Goal: Information Seeking & Learning: Compare options

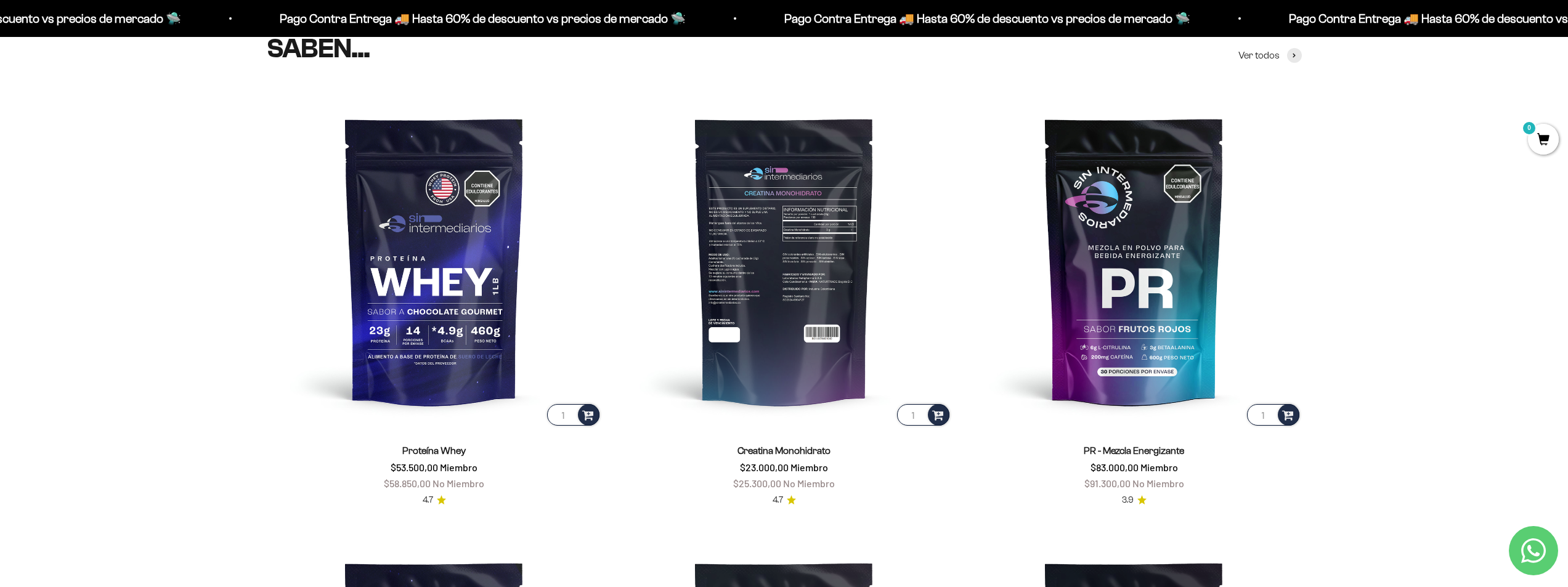
scroll to position [674, 0]
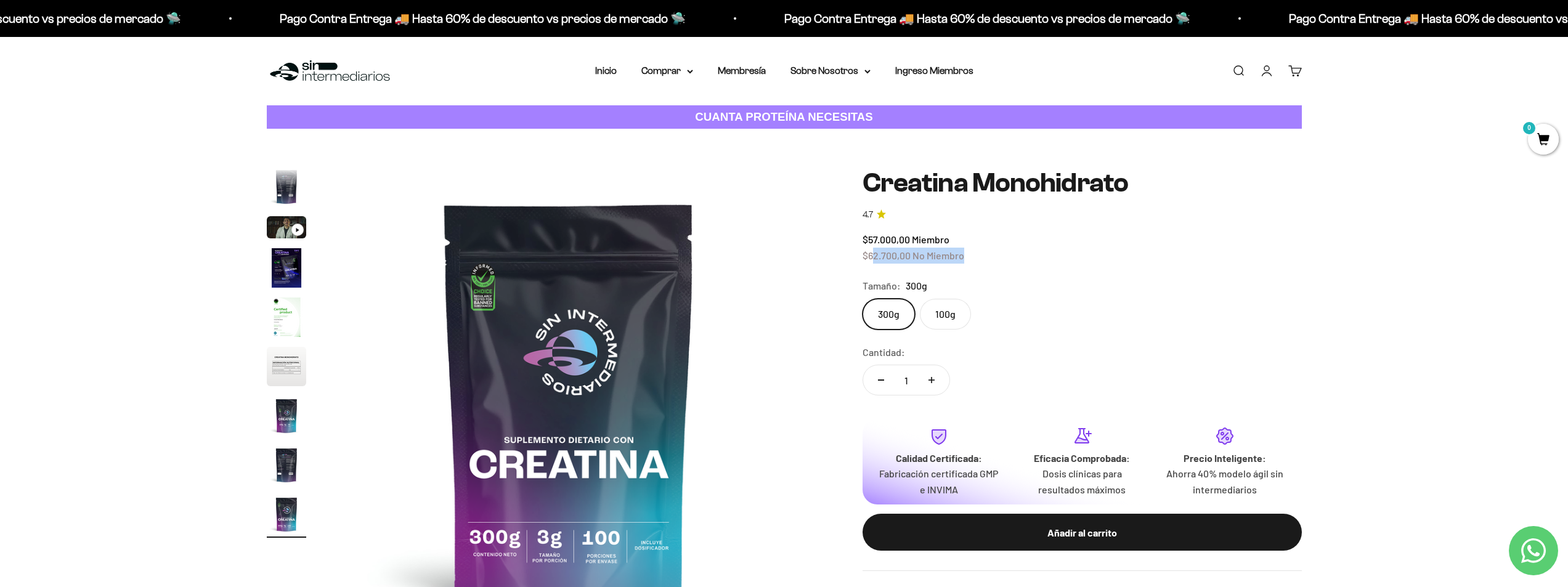
drag, startPoint x: 874, startPoint y: 256, endPoint x: 1014, endPoint y: 261, distance: 140.1
click at [992, 259] on div "$57.000,00 Miembro $62.700,00 No Miembro" at bounding box center [1082, 247] width 439 height 31
click at [1015, 261] on div "$57.000,00 Miembro $62.700,00 No Miembro" at bounding box center [1082, 247] width 439 height 31
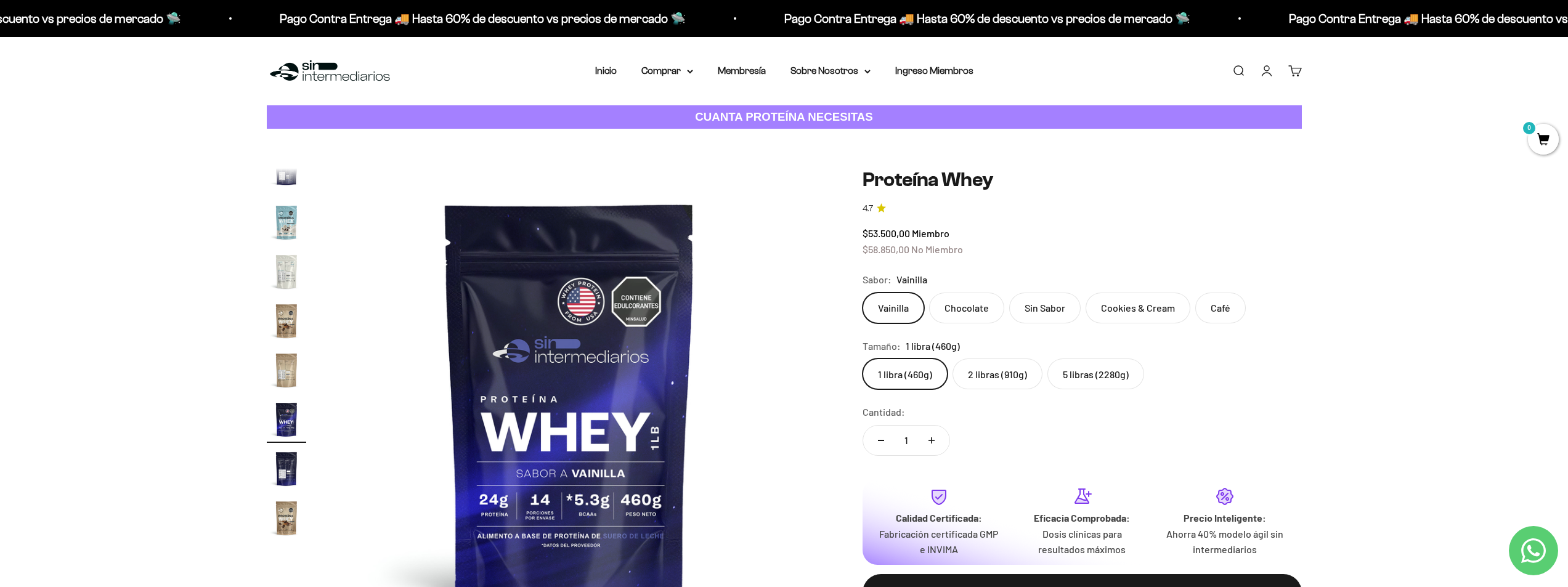
scroll to position [592, 0]
drag, startPoint x: 869, startPoint y: 251, endPoint x: 1002, endPoint y: 249, distance: 133.0
click at [995, 249] on div "$53.500,00 Miembro $58.850,00 No Miembro" at bounding box center [1082, 241] width 439 height 31
click at [1014, 249] on div "$53.500,00 Miembro $58.850,00 No Miembro" at bounding box center [1082, 241] width 439 height 31
click at [1098, 367] on label "5 libras (2280g)" at bounding box center [1095, 373] width 96 height 31
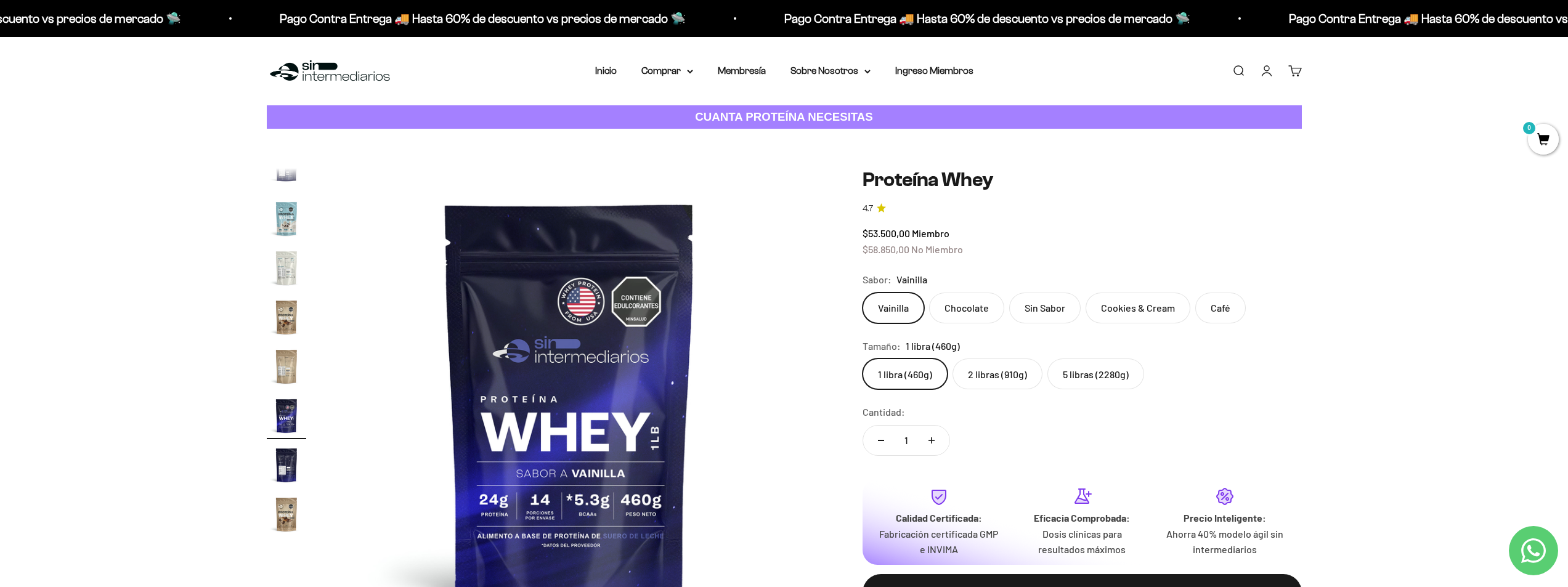
click at [862, 358] on input "5 libras (2280g)" at bounding box center [862, 357] width 1 height 1
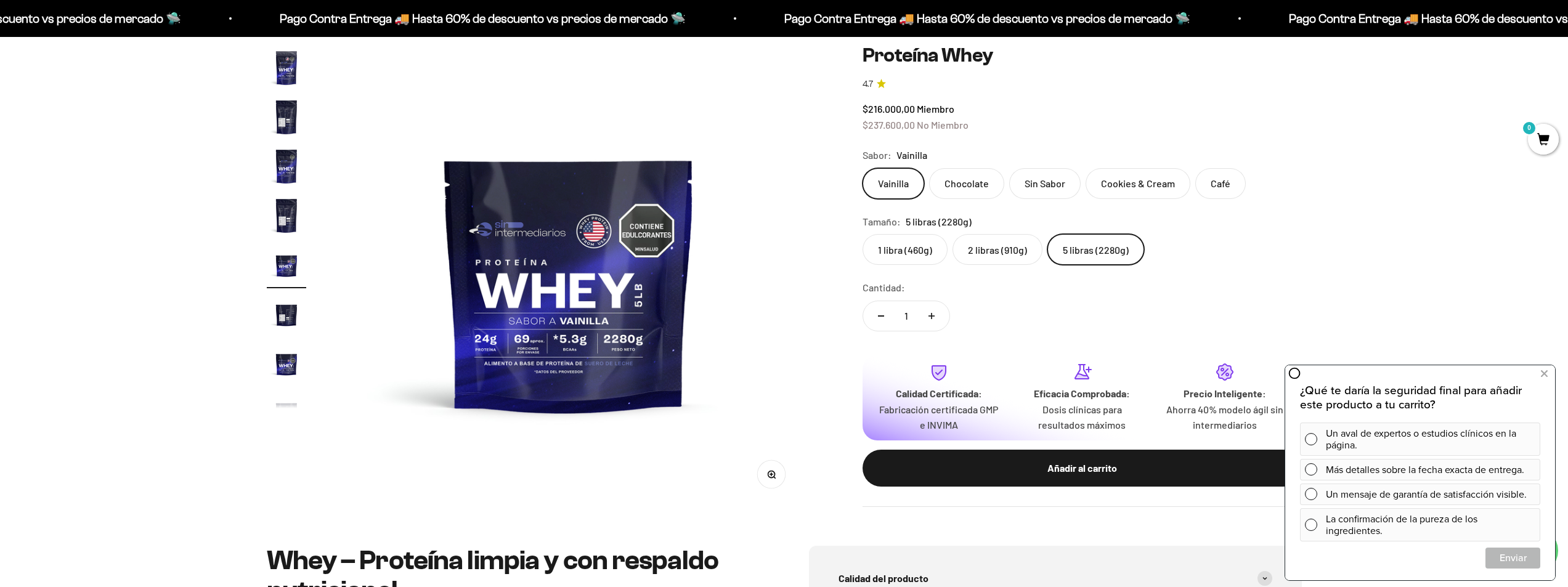
scroll to position [62, 0]
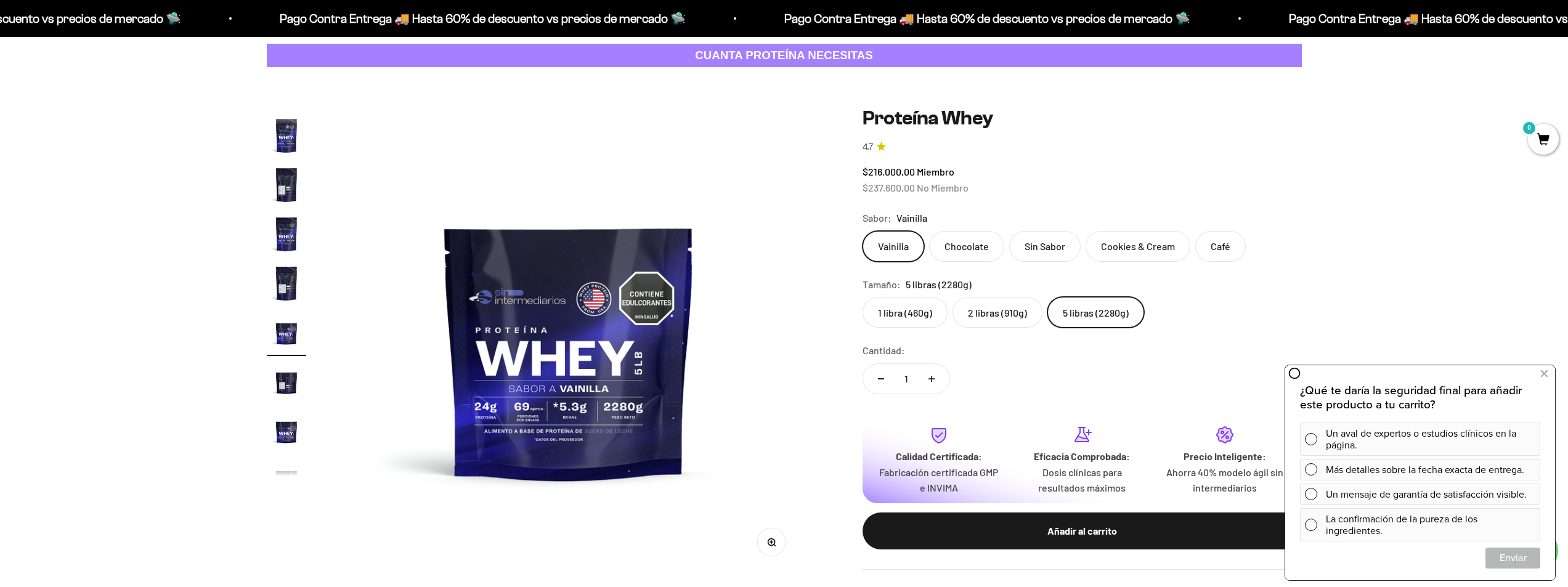
click at [1152, 236] on label "Cookies & Cream" at bounding box center [1138, 246] width 105 height 31
click at [862, 231] on input "Cookies & Cream" at bounding box center [862, 230] width 1 height 1
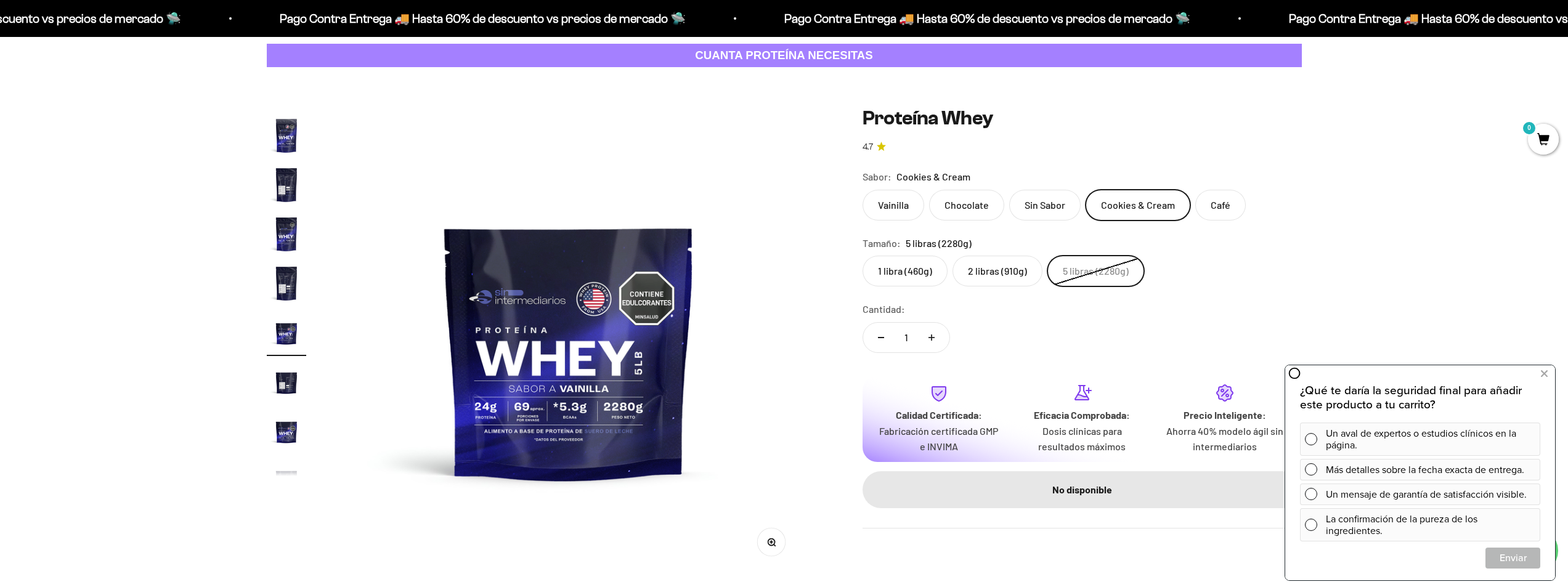
click at [1013, 273] on label "2 libras (910g)" at bounding box center [998, 271] width 90 height 31
click at [862, 256] on input "2 libras (910g)" at bounding box center [862, 255] width 1 height 1
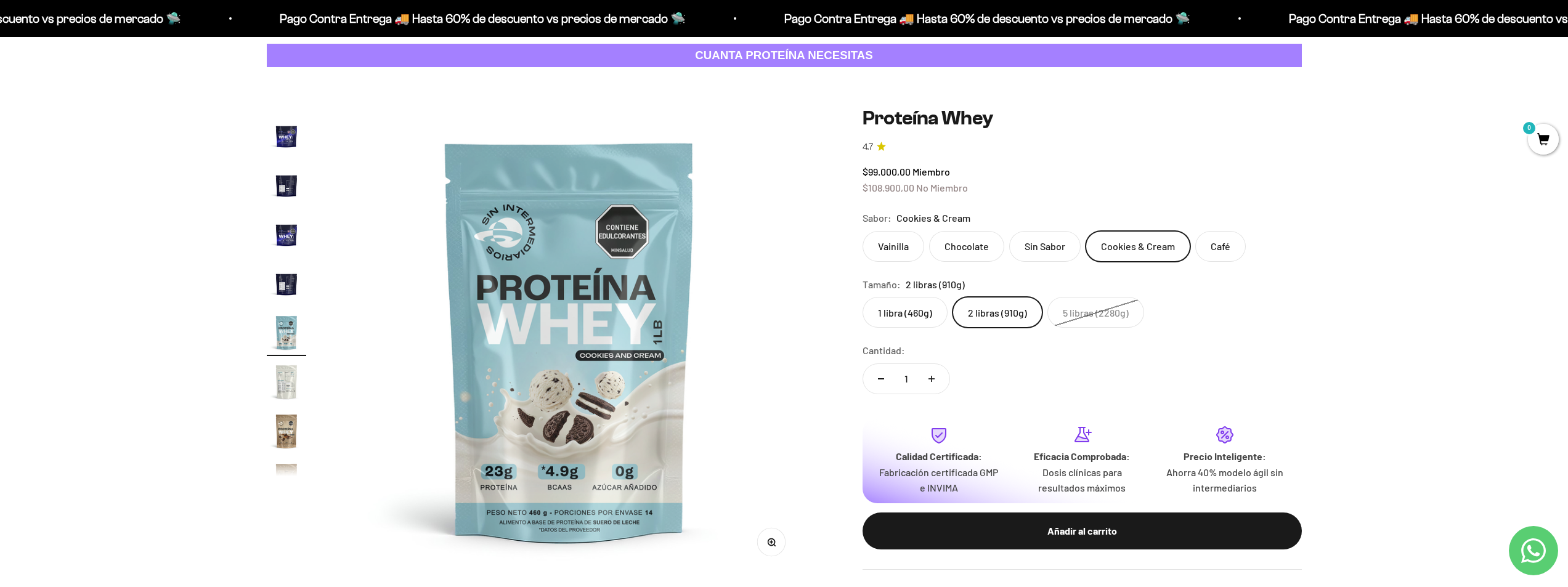
click at [1204, 246] on label "Café" at bounding box center [1221, 246] width 51 height 31
click at [862, 231] on input "Café" at bounding box center [862, 230] width 1 height 1
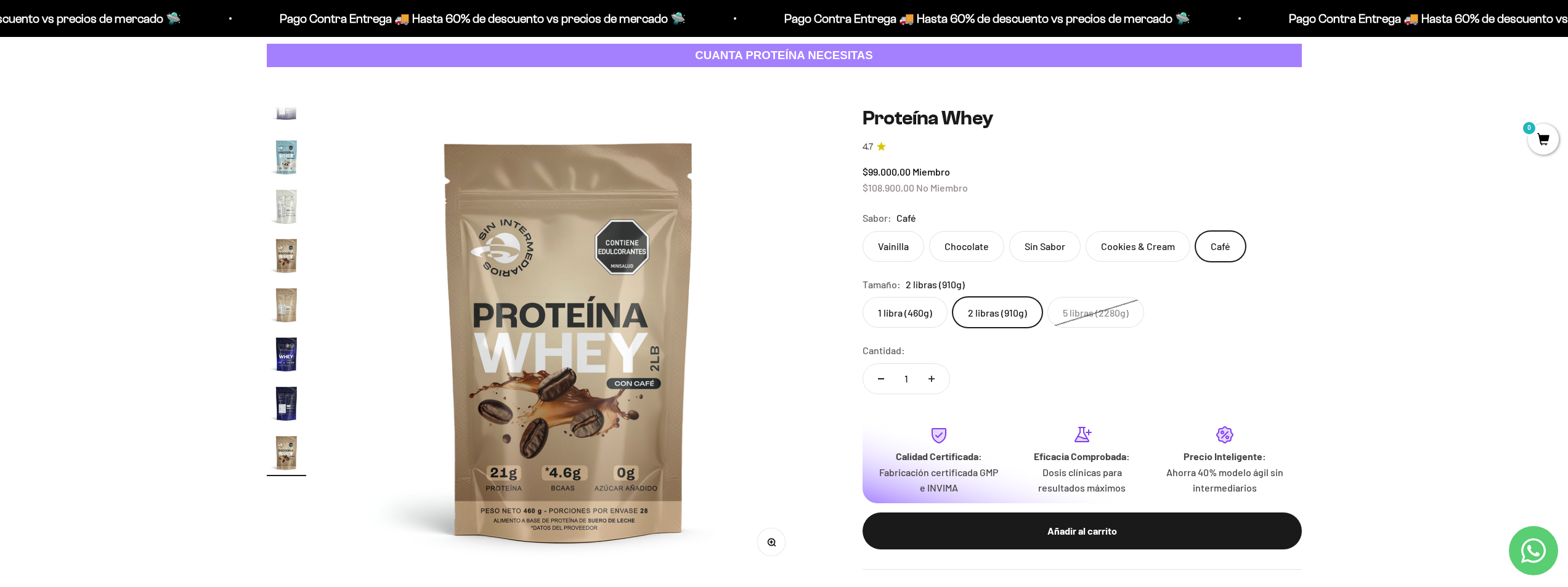
click at [1152, 254] on label "Cookies & Cream" at bounding box center [1138, 246] width 105 height 31
click at [862, 231] on input "Cookies & Cream" at bounding box center [862, 230] width 1 height 1
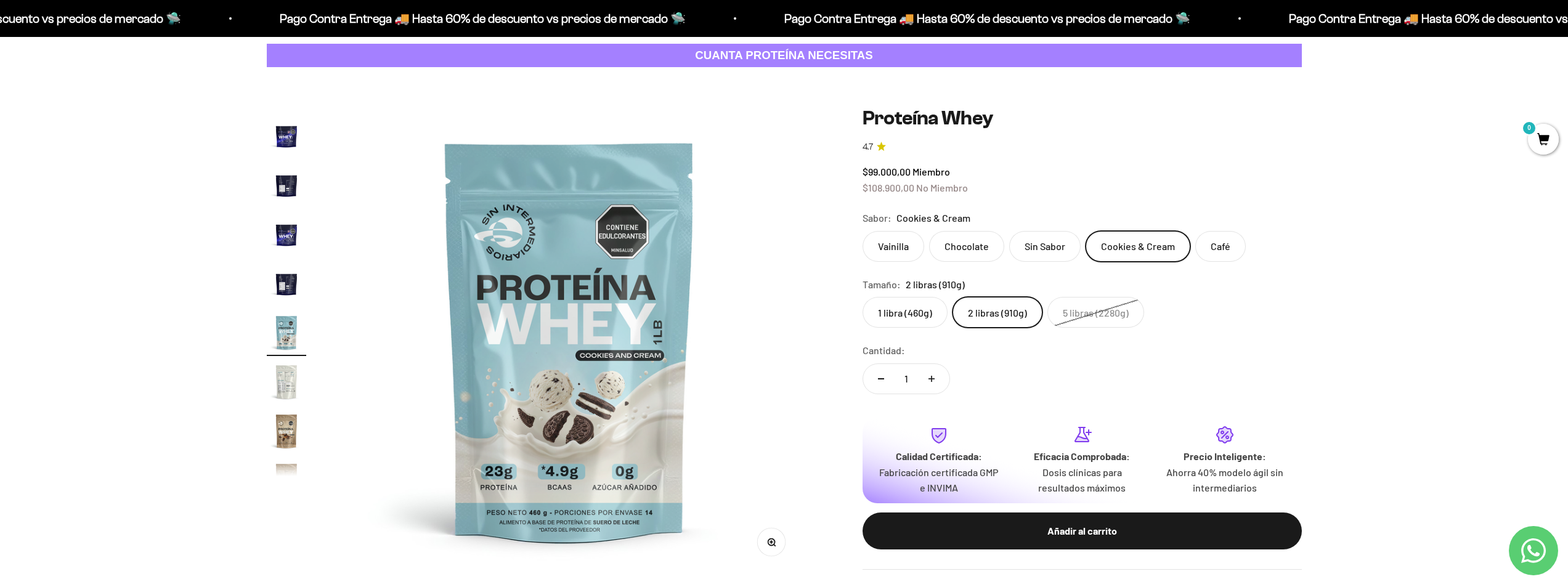
click at [1043, 255] on label "Sin Sabor" at bounding box center [1045, 246] width 72 height 31
click at [862, 231] on input "Sin Sabor" at bounding box center [862, 230] width 1 height 1
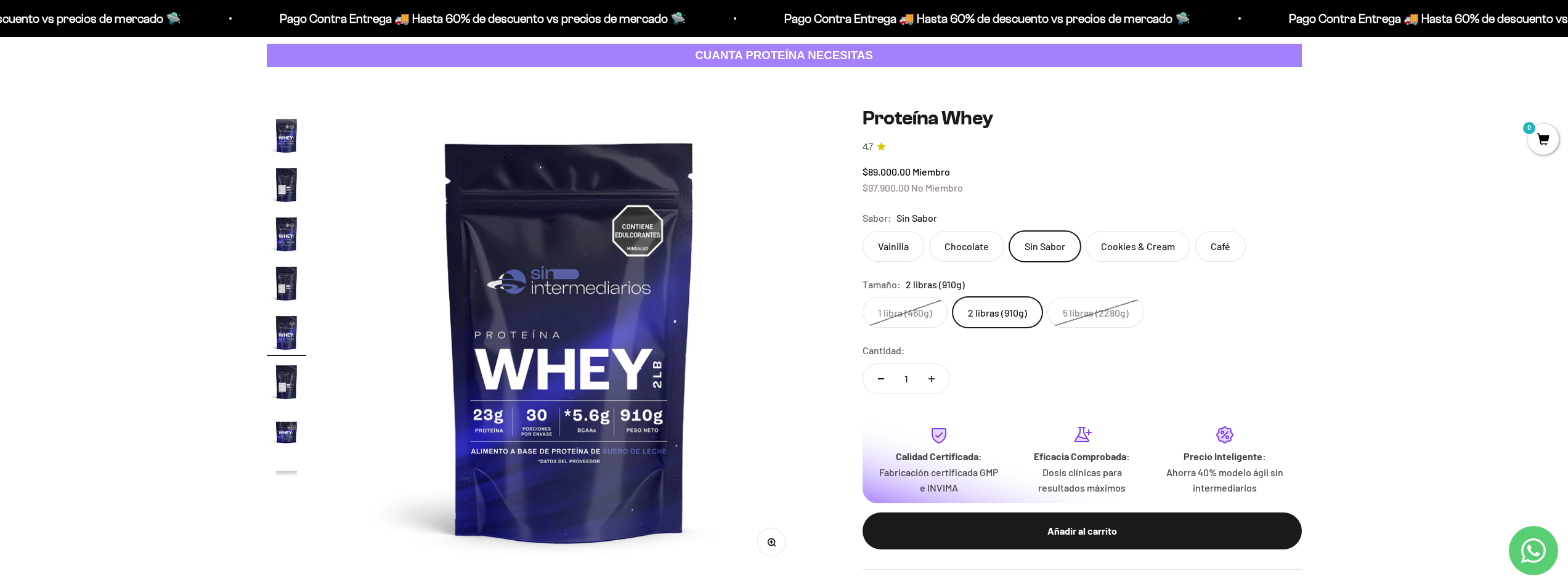
click at [976, 249] on label "Chocolate" at bounding box center [967, 246] width 75 height 31
click at [862, 231] on input "Chocolate" at bounding box center [862, 230] width 1 height 1
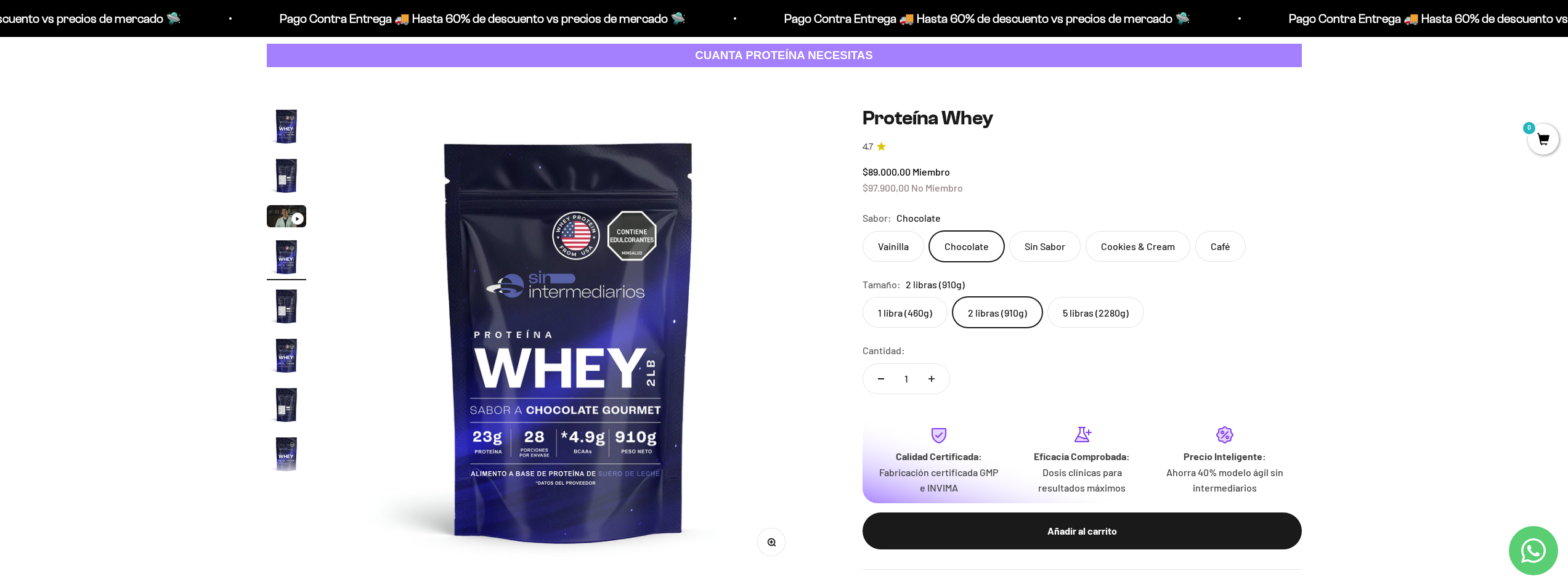
click at [903, 253] on label "Vainilla" at bounding box center [893, 246] width 62 height 31
click at [862, 231] on input "Vainilla" at bounding box center [862, 230] width 1 height 1
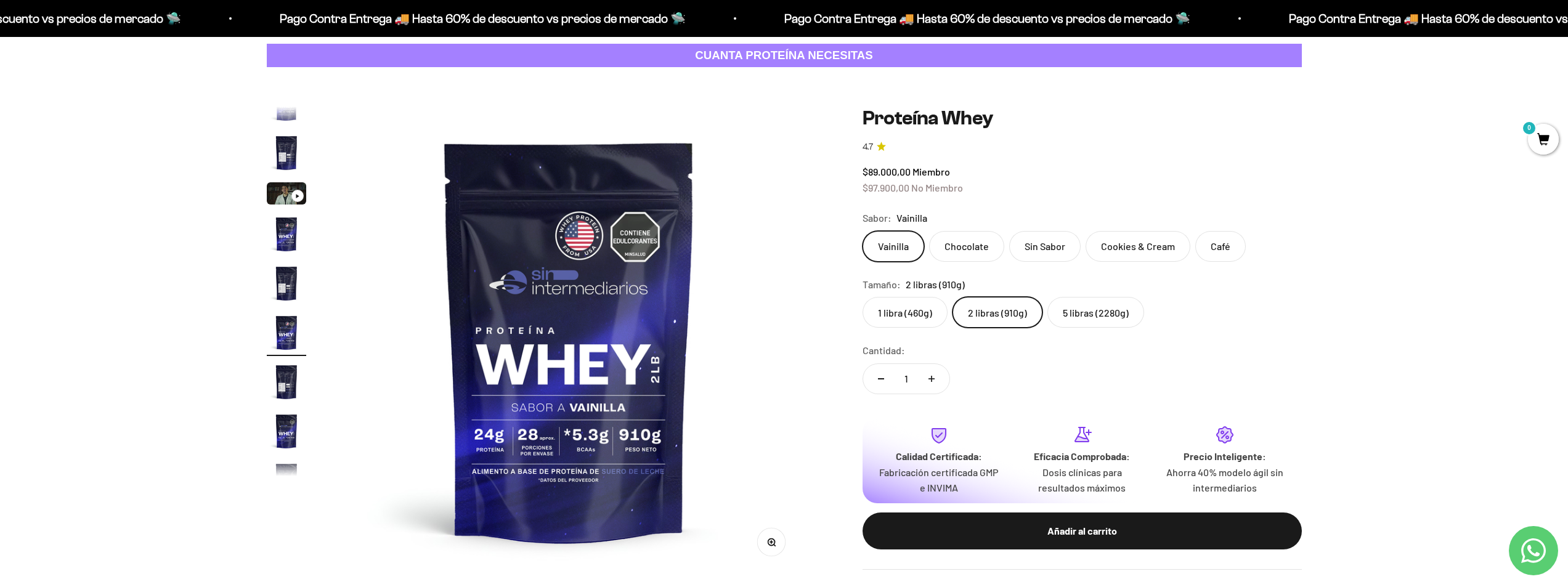
click at [949, 249] on label "Chocolate" at bounding box center [967, 246] width 75 height 31
click at [862, 231] on input "Chocolate" at bounding box center [862, 230] width 1 height 1
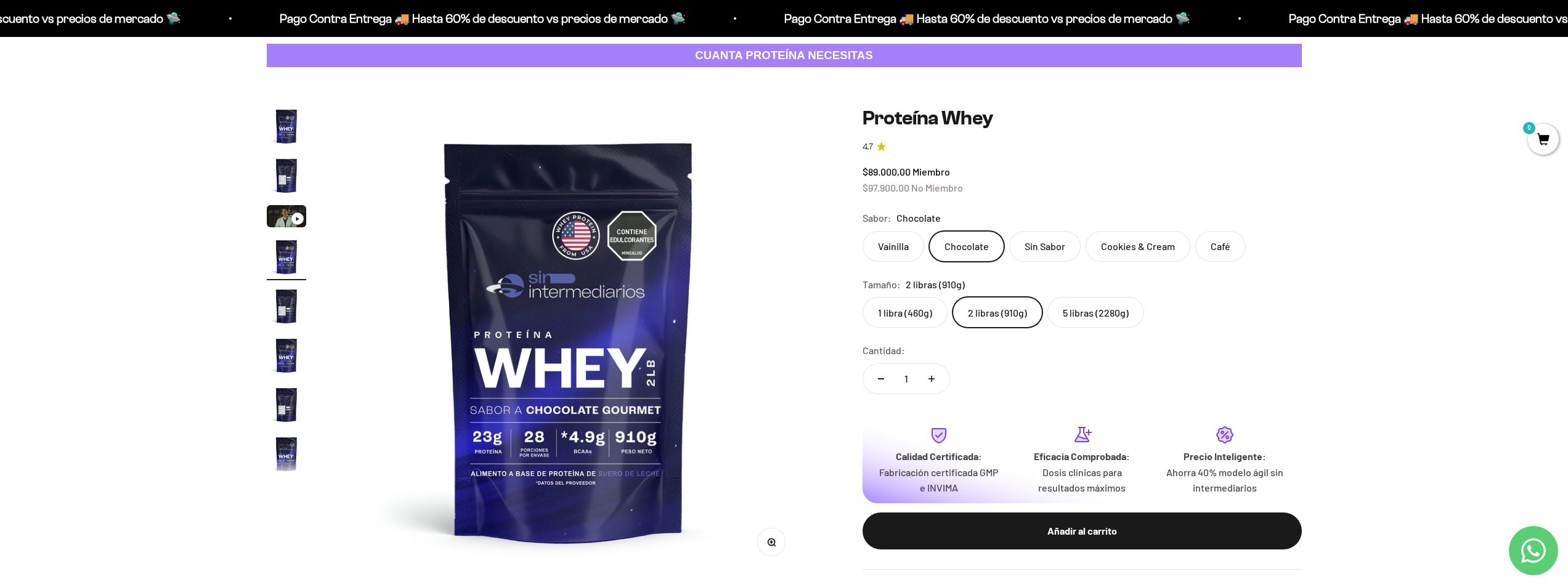
click at [894, 251] on label "Vainilla" at bounding box center [893, 246] width 62 height 31
click at [862, 231] on input "Vainilla" at bounding box center [862, 230] width 1 height 1
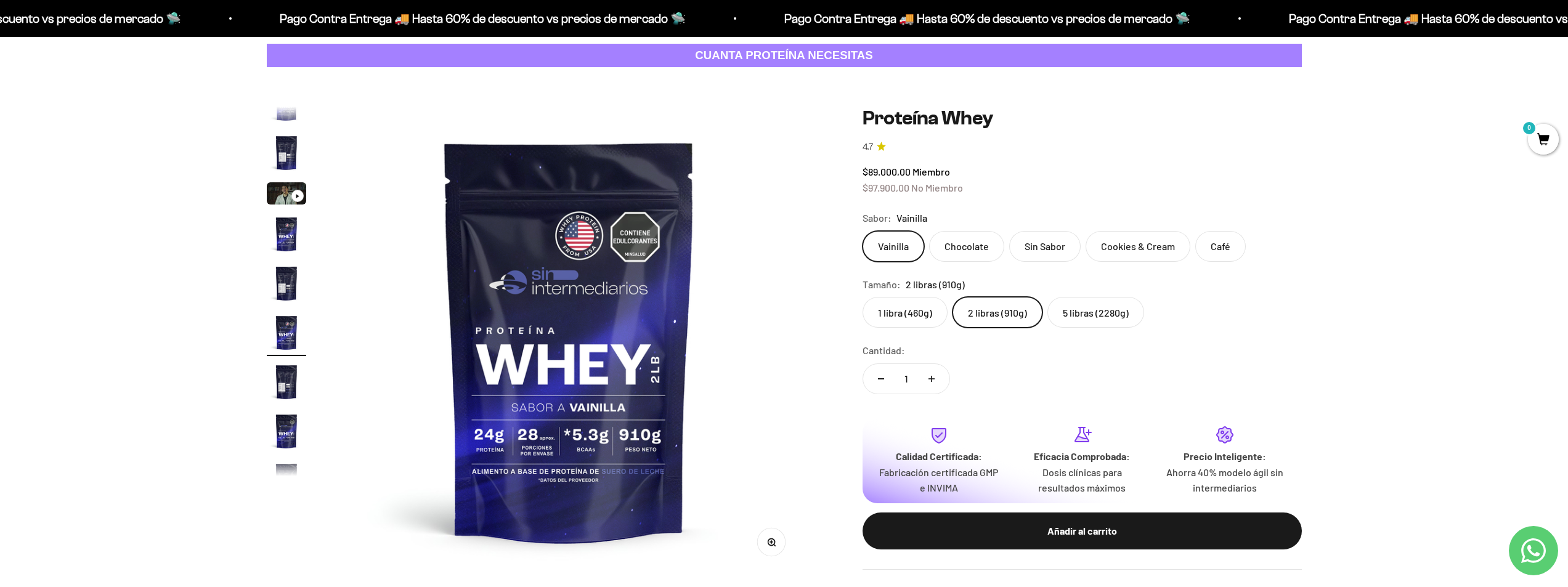
click at [1120, 310] on label "5 libras (2280g)" at bounding box center [1095, 312] width 96 height 31
click at [862, 297] on input "5 libras (2280g)" at bounding box center [862, 296] width 1 height 1
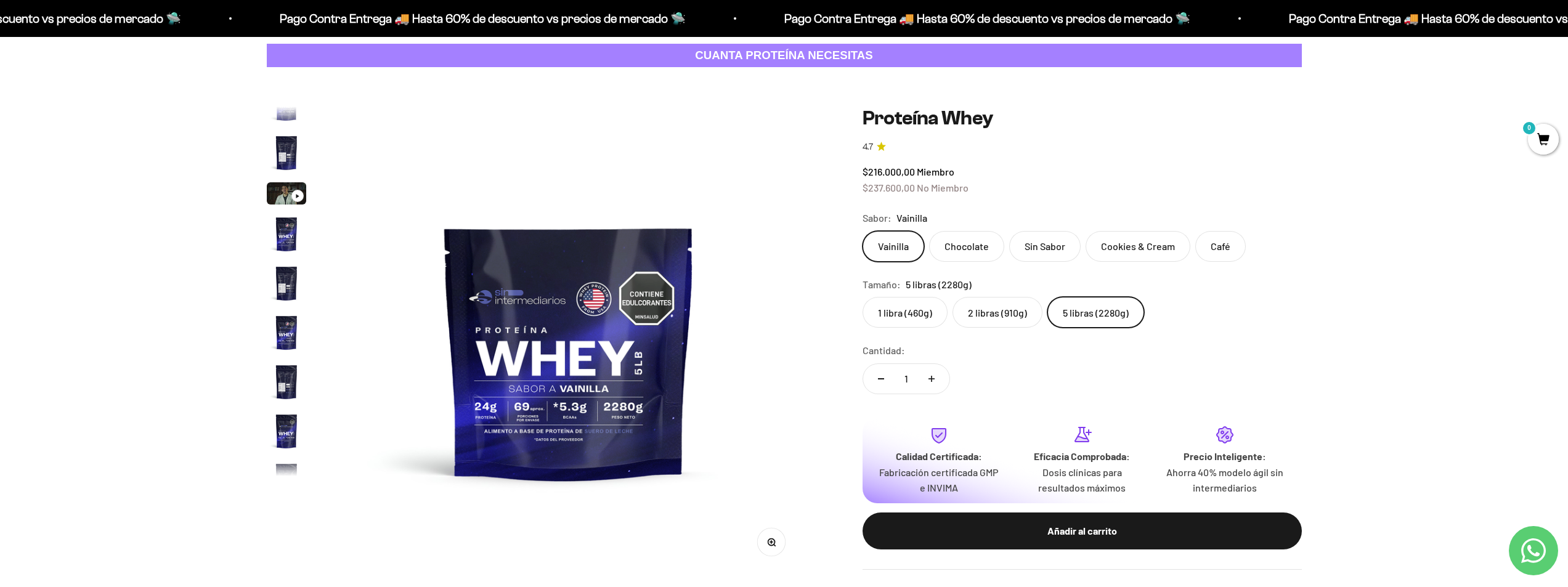
scroll to position [220, 0]
